Goal: Obtain resource: Download file/media

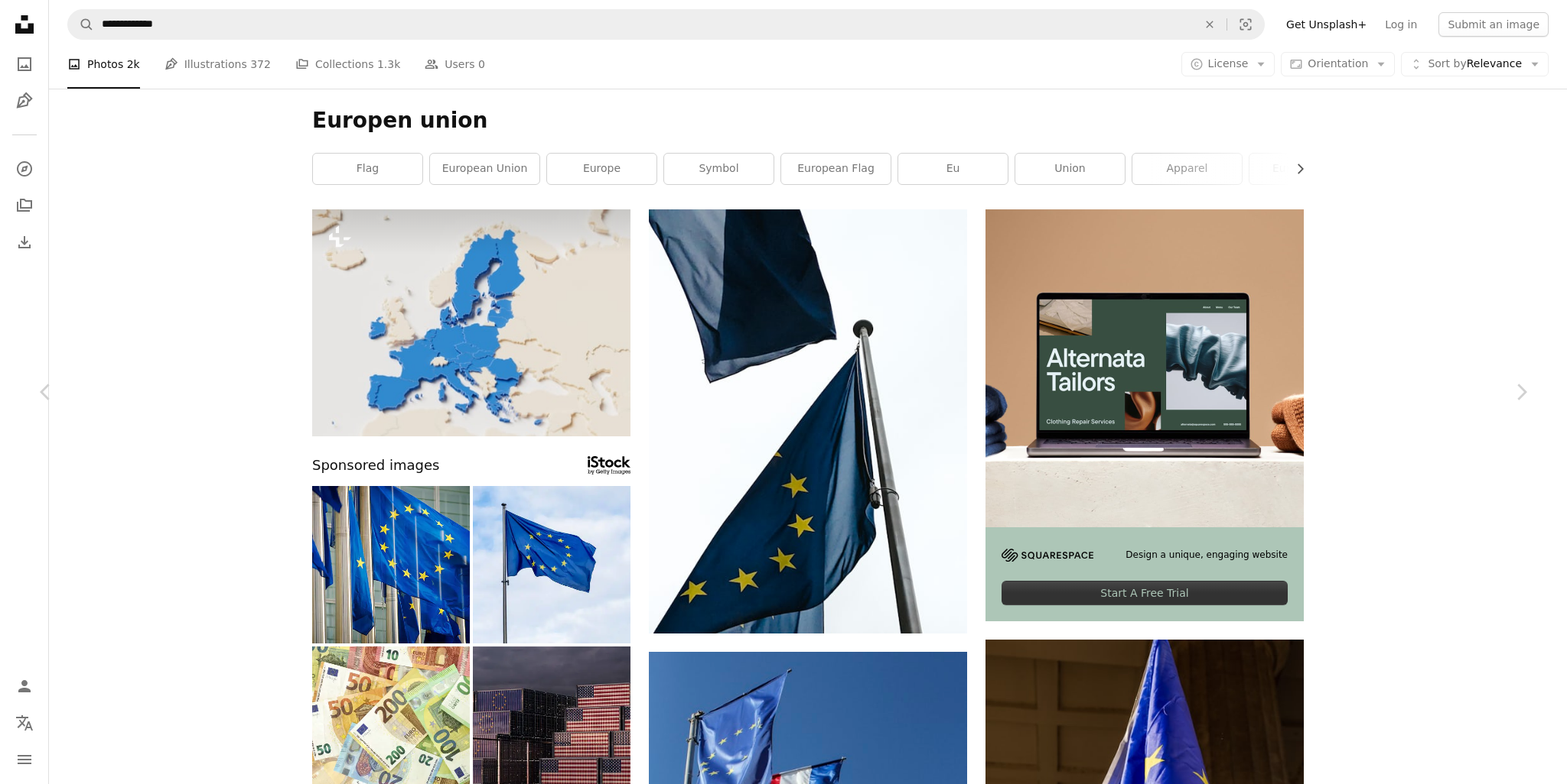
scroll to position [6116, 0]
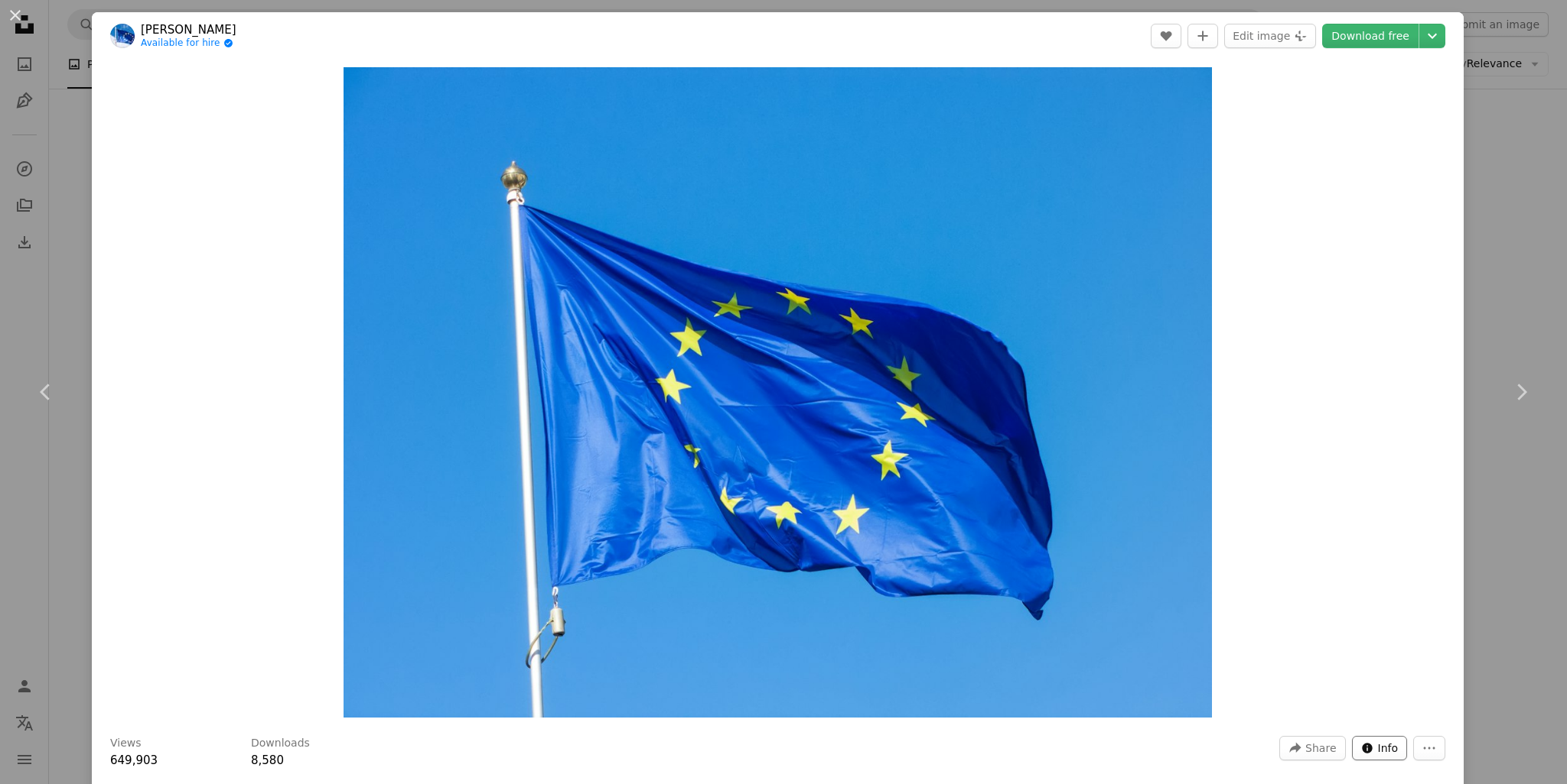
click at [1390, 752] on button "Info icon Info" at bounding box center [1379, 748] width 56 height 24
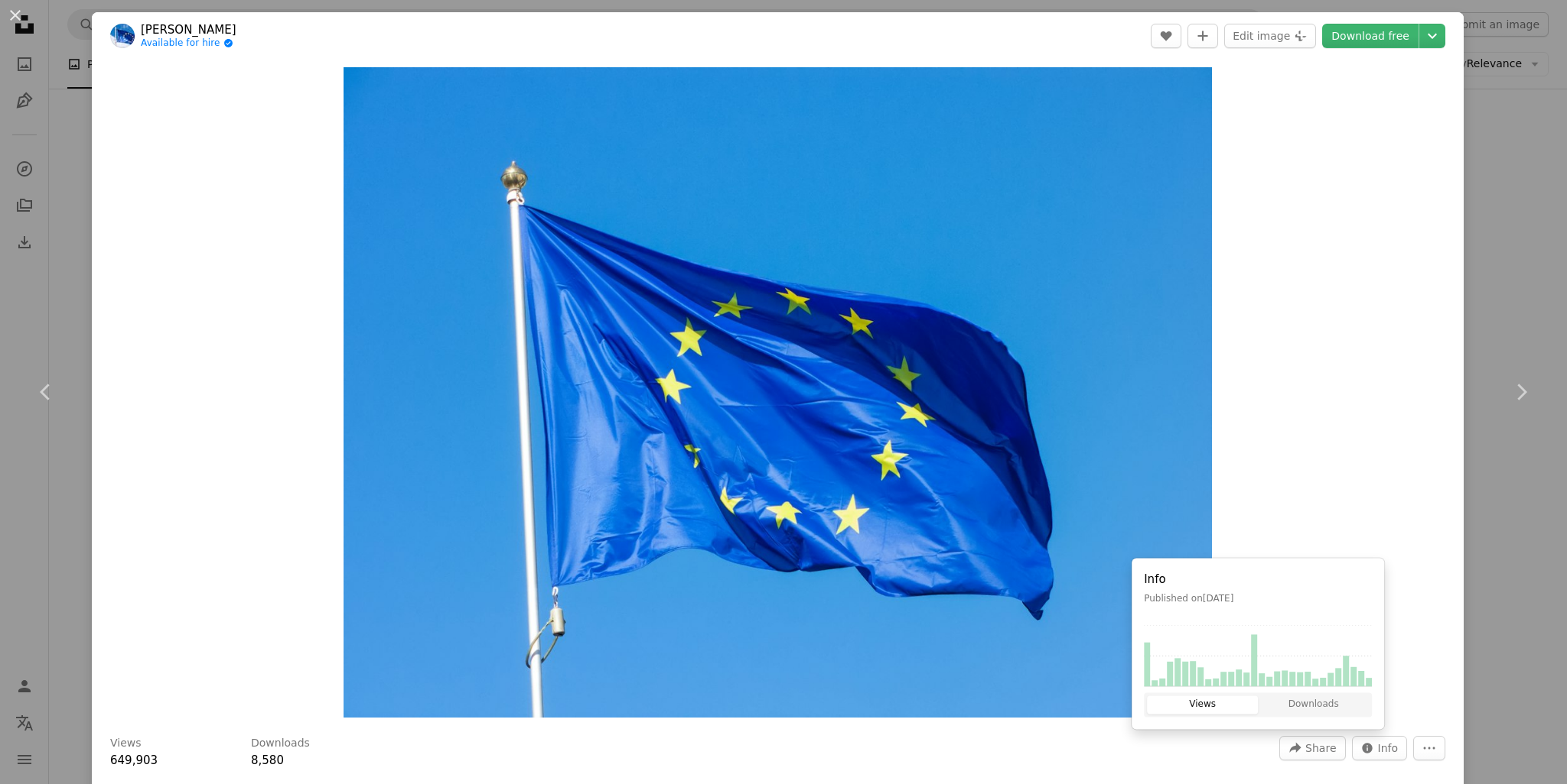
click at [1438, 696] on div "Zoom in" at bounding box center [778, 392] width 1372 height 666
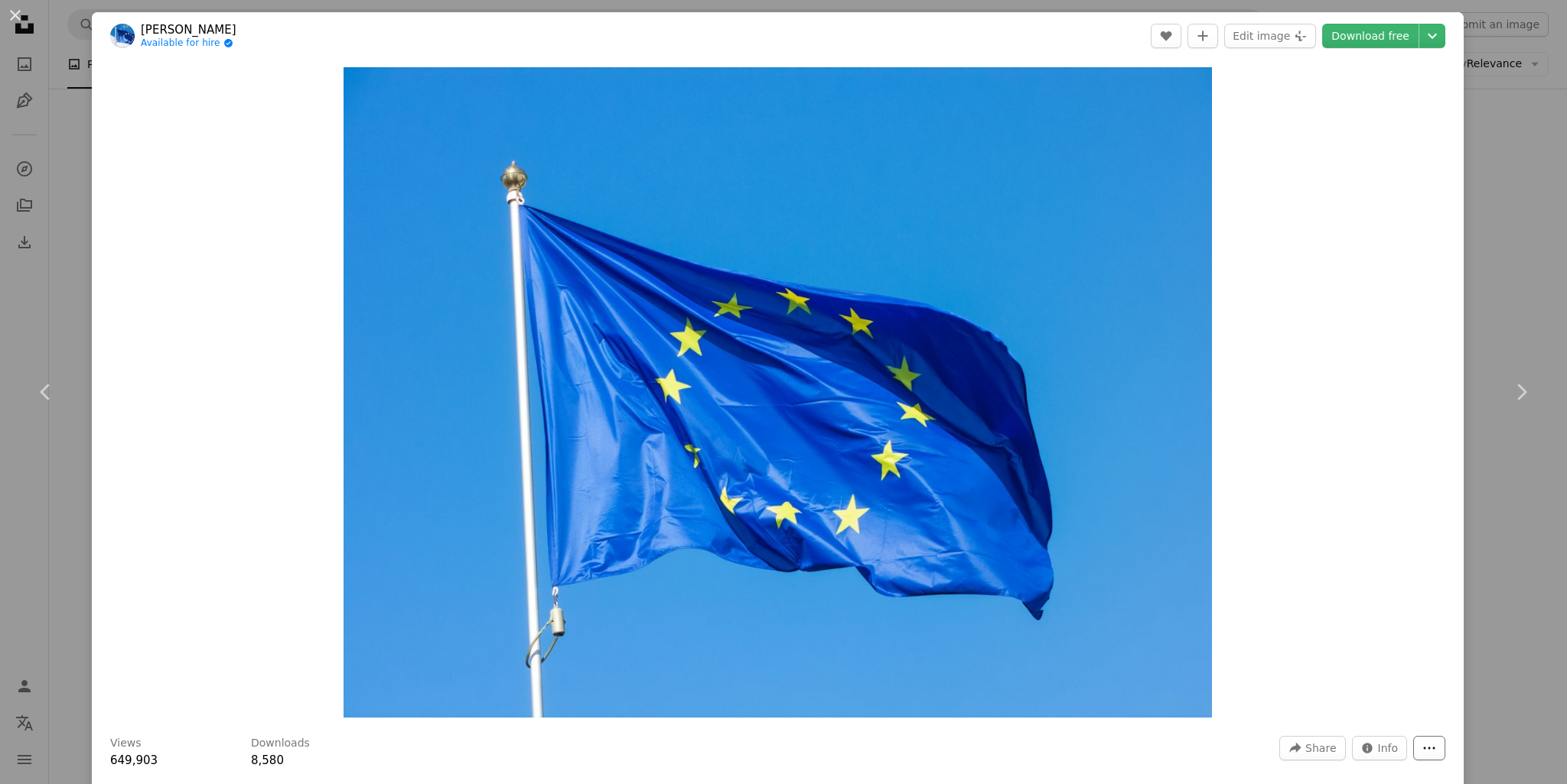
click at [1426, 742] on button "More Actions" at bounding box center [1428, 748] width 32 height 24
click at [1353, 469] on dialog "An X shape Chevron left Chevron right [PERSON_NAME] Available for hire A checkm…" at bounding box center [784, 392] width 1567 height 784
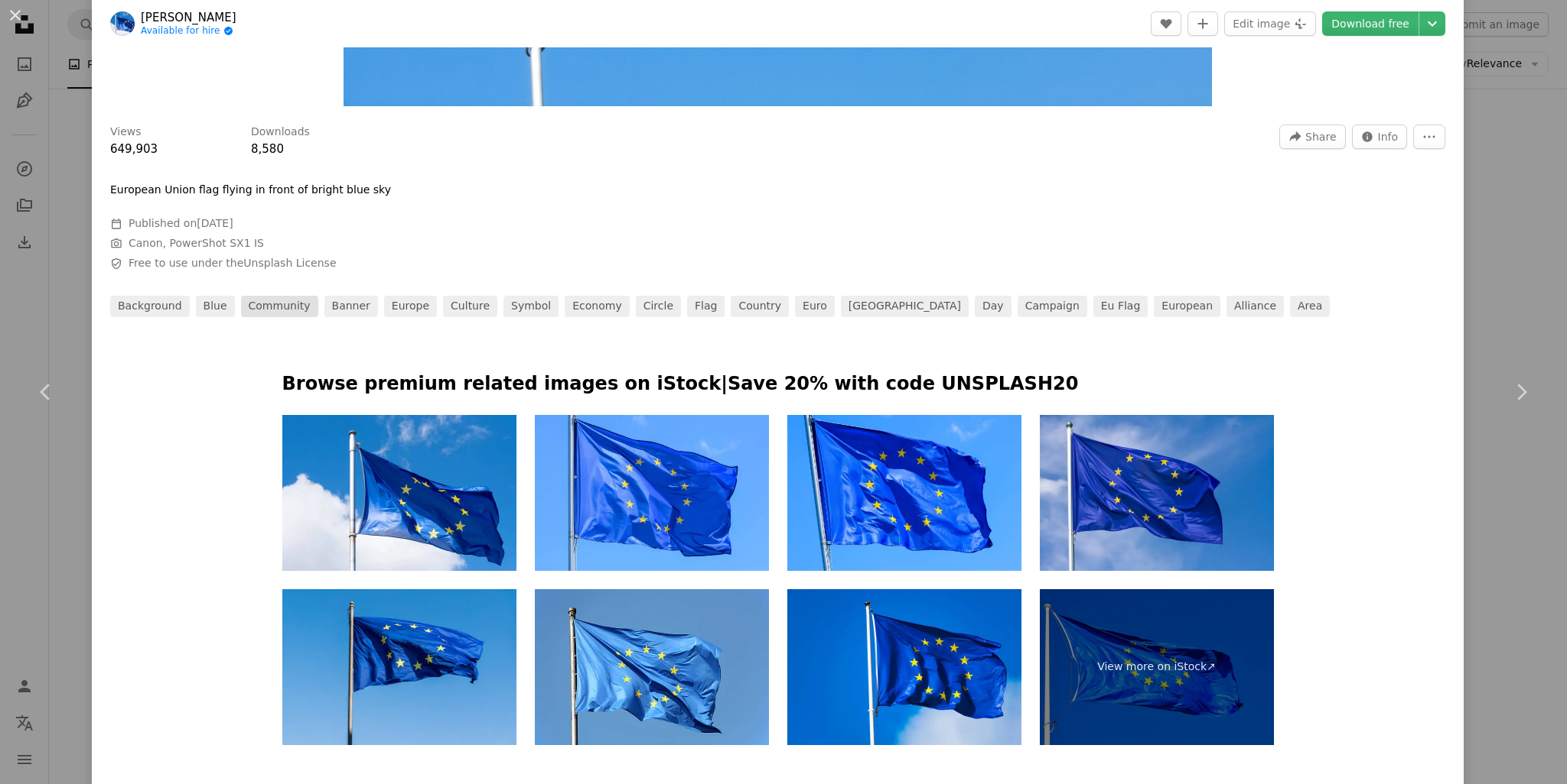
scroll to position [229, 0]
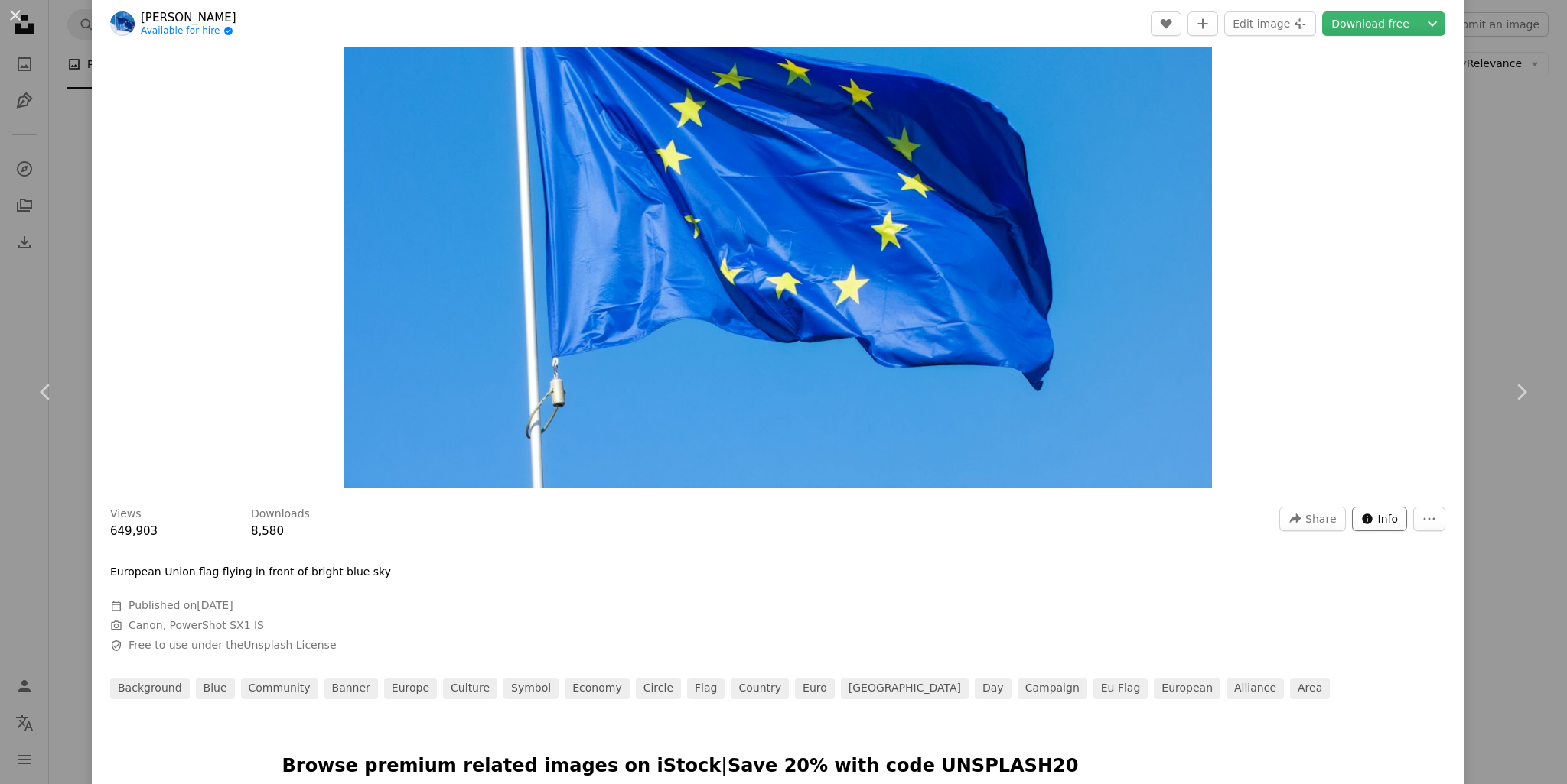
click at [1378, 522] on span "Info" at bounding box center [1387, 520] width 20 height 23
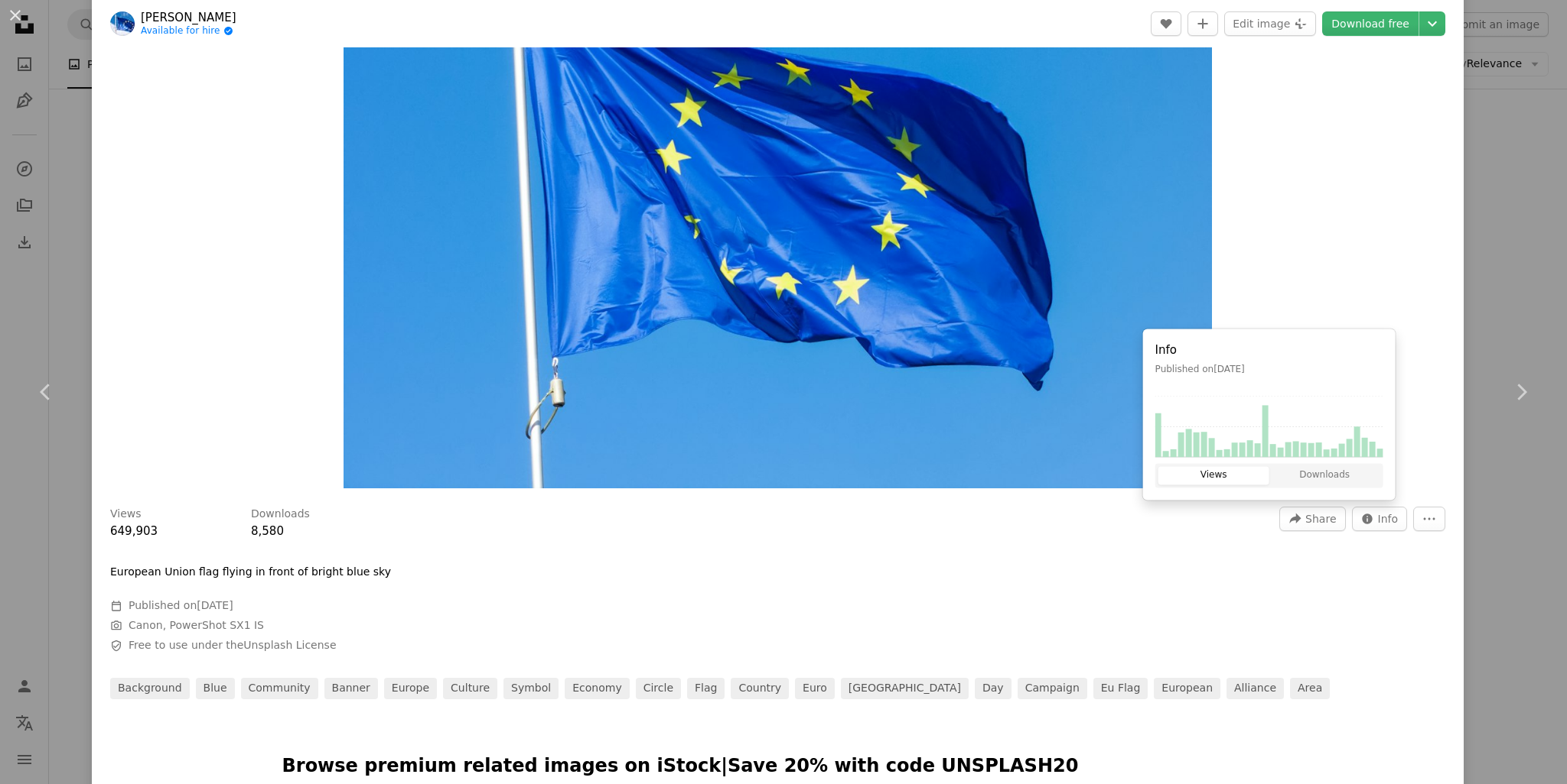
drag, startPoint x: 1339, startPoint y: 576, endPoint x: 1346, endPoint y: 532, distance: 44.6
click at [1337, 572] on div "Views 649,903 Downloads 8,580 A forward-right arrow Share Info icon Info More A…" at bounding box center [778, 598] width 1372 height 204
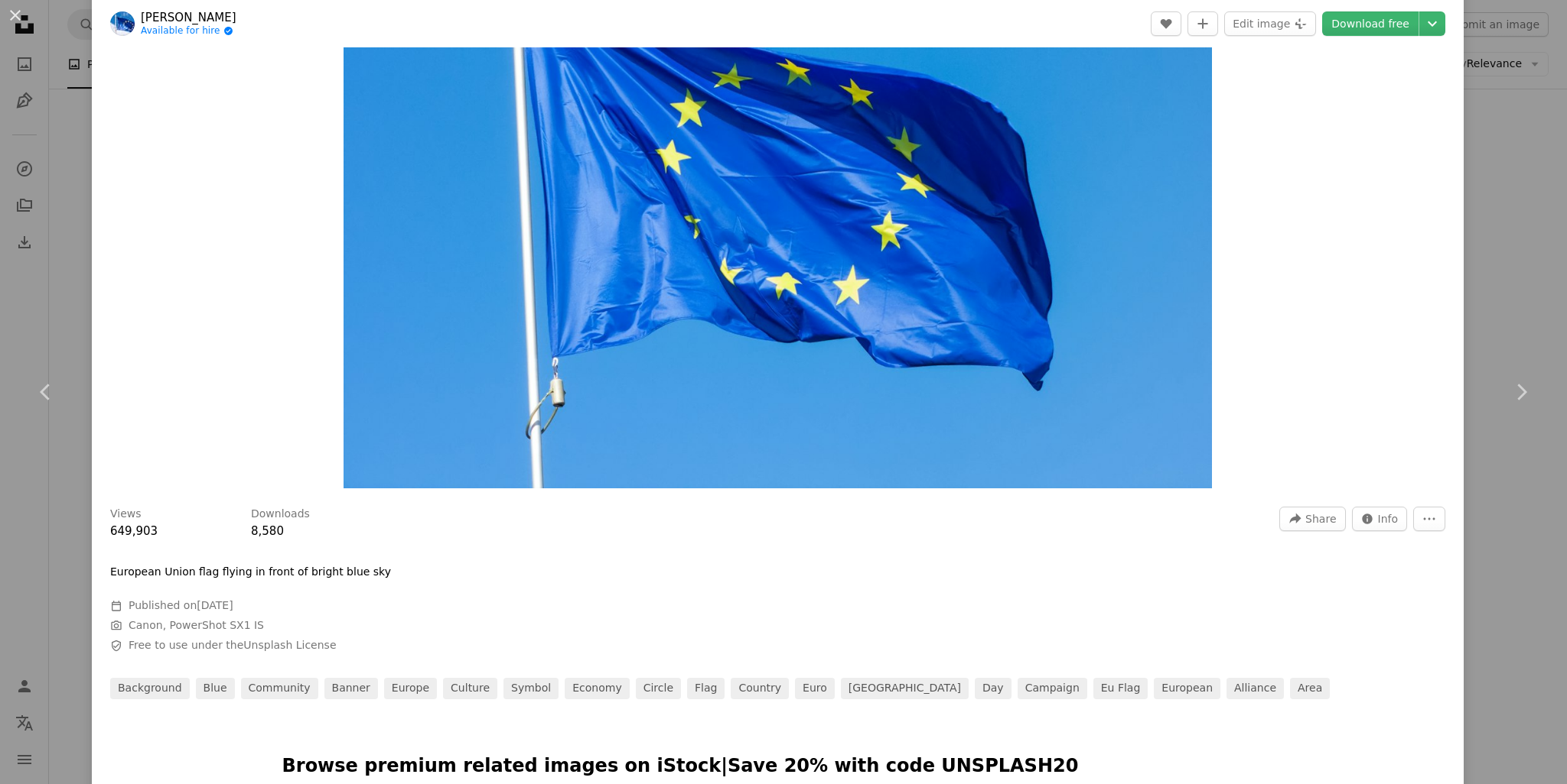
click at [1432, 529] on div "A forward-right arrow Share Info icon Info More Actions" at bounding box center [1362, 519] width 166 height 24
click at [1424, 519] on icon "More Actions" at bounding box center [1429, 520] width 12 height 2
drag, startPoint x: 694, startPoint y: 701, endPoint x: 484, endPoint y: 652, distance: 215.6
click at [689, 694] on dialog "An X shape Chevron left Chevron right [PERSON_NAME] Available for hire A checkm…" at bounding box center [784, 392] width 1567 height 784
drag, startPoint x: 327, startPoint y: 646, endPoint x: 126, endPoint y: 646, distance: 201.0
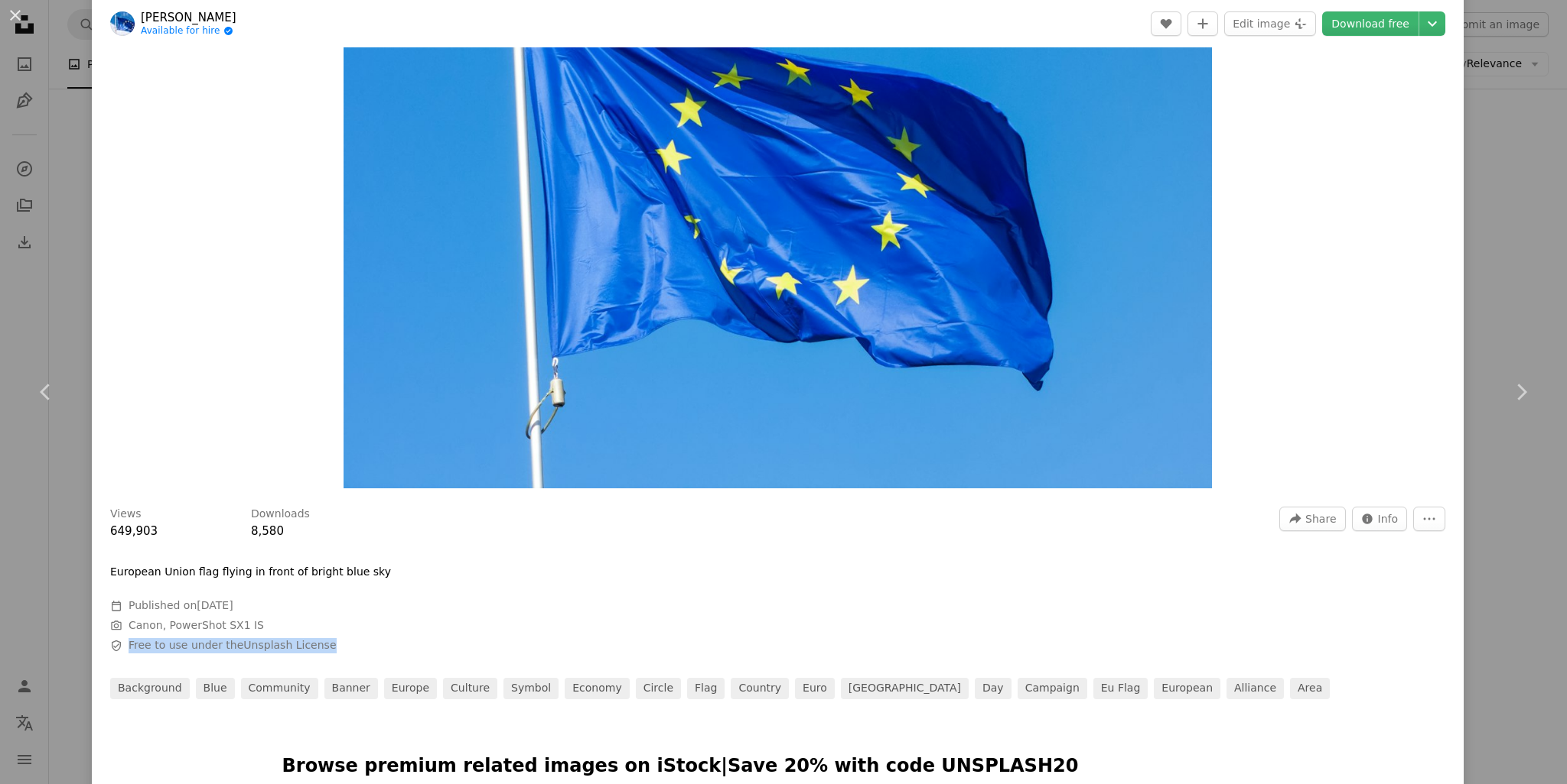
click at [126, 646] on span "Safety Free to use under the Unsplash License" at bounding box center [340, 647] width 459 height 16
copy span "Free to use under the Unsplash License"
